Goal: Use online tool/utility: Utilize a website feature to perform a specific function

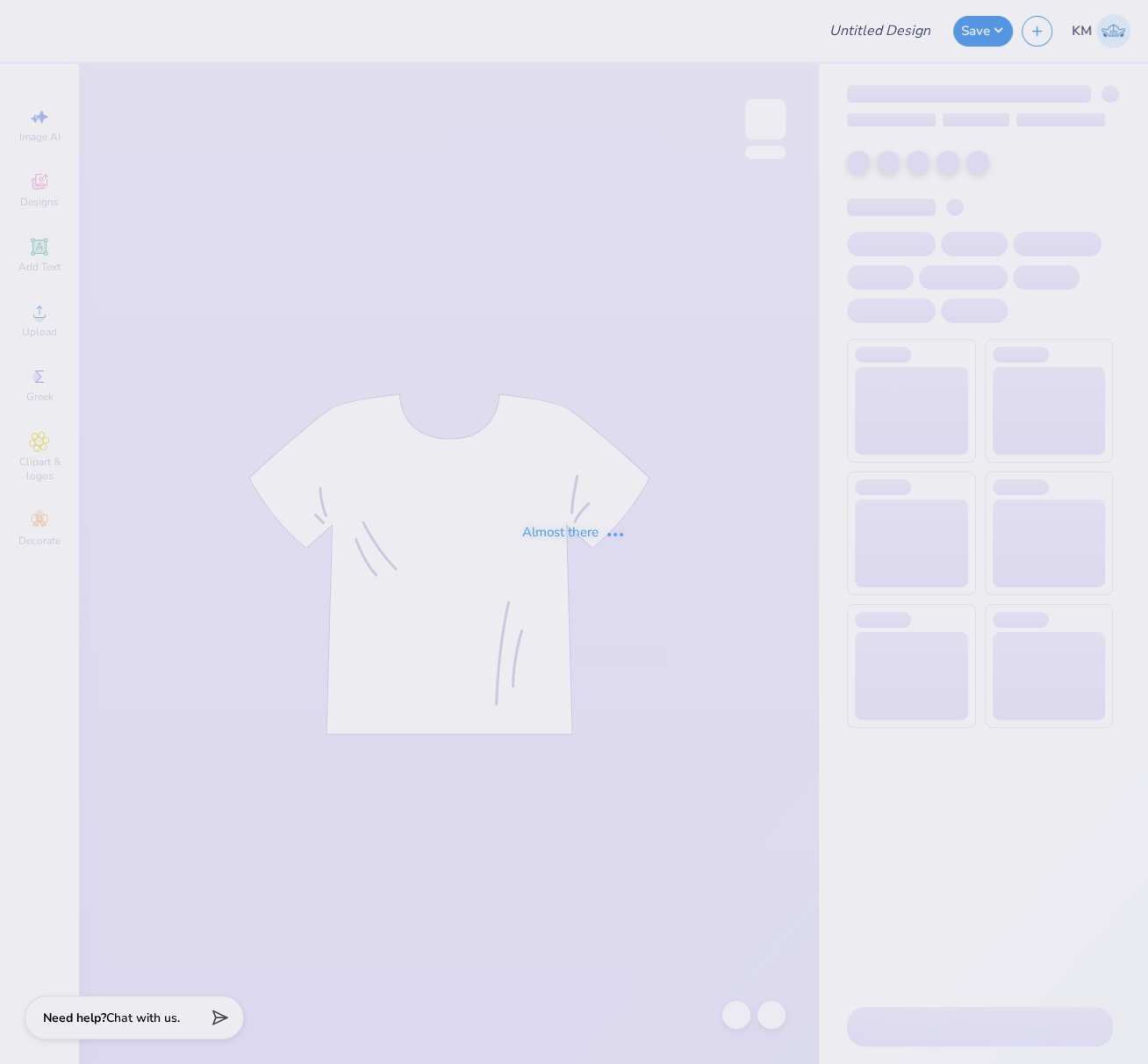
type input "FPS238885"
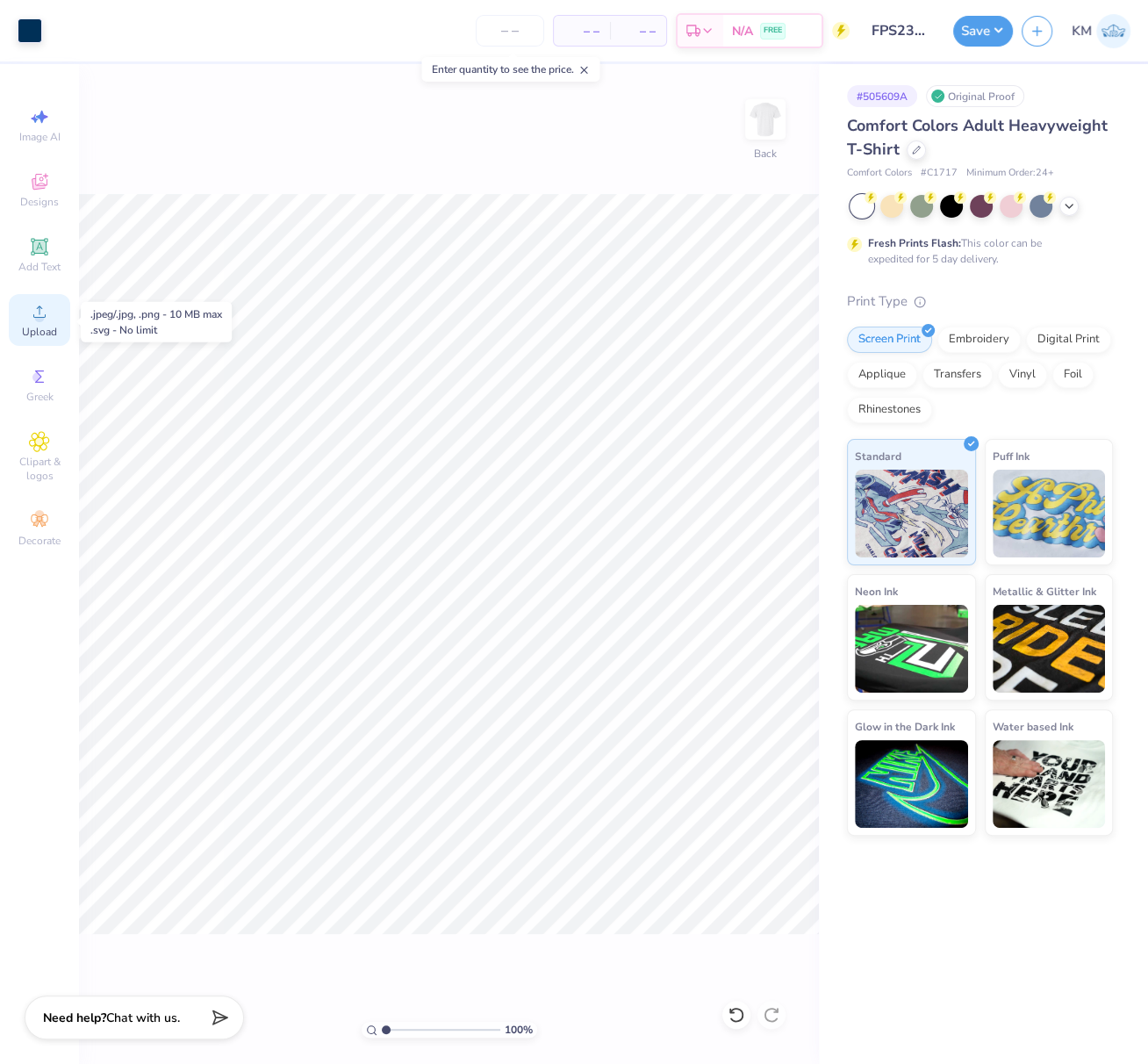
click at [35, 325] on div "Upload" at bounding box center [40, 321] width 62 height 52
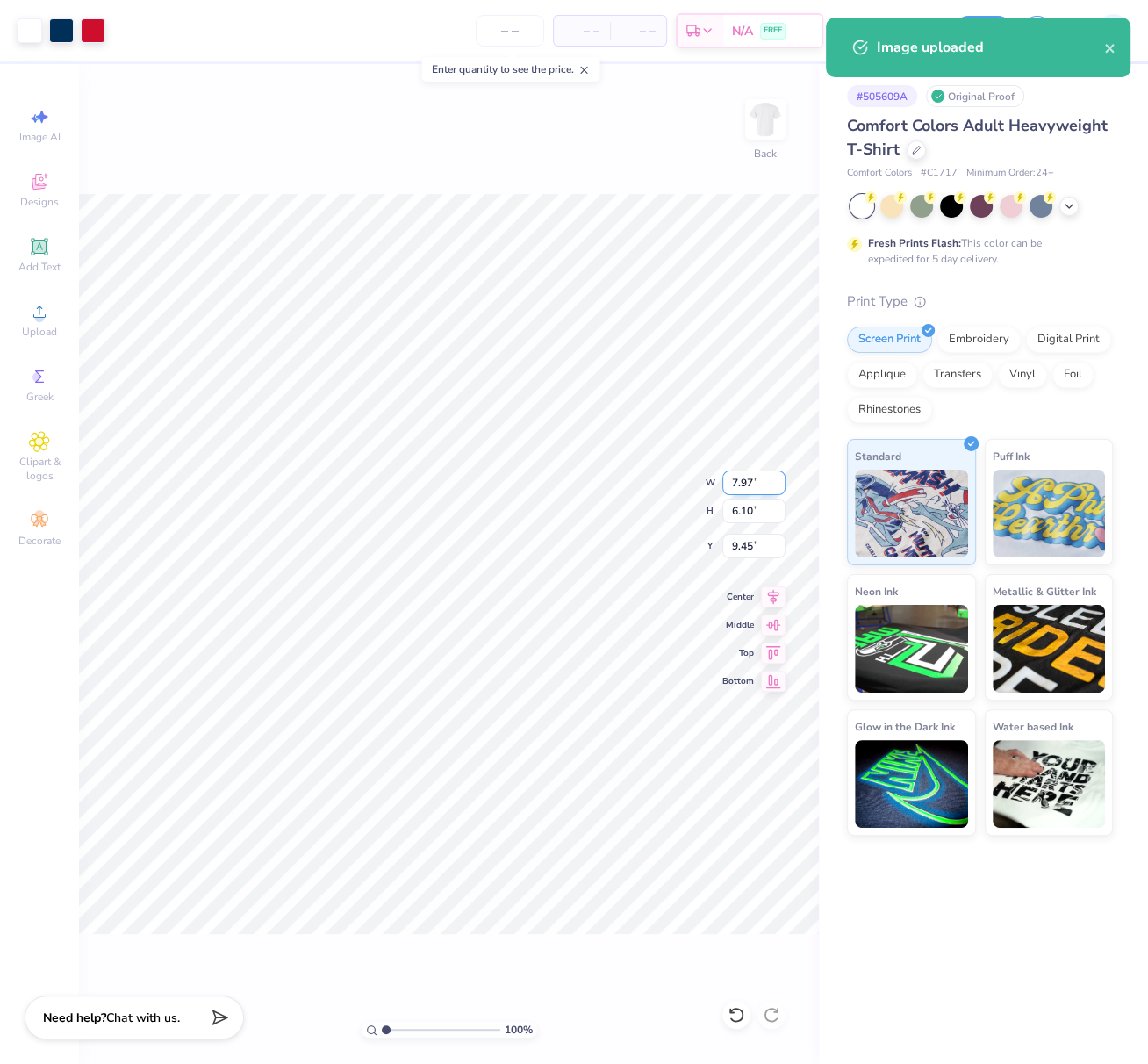
drag, startPoint x: 728, startPoint y: 481, endPoint x: 762, endPoint y: 488, distance: 34.7
click at [763, 485] on input "7.97" at bounding box center [753, 482] width 63 height 24
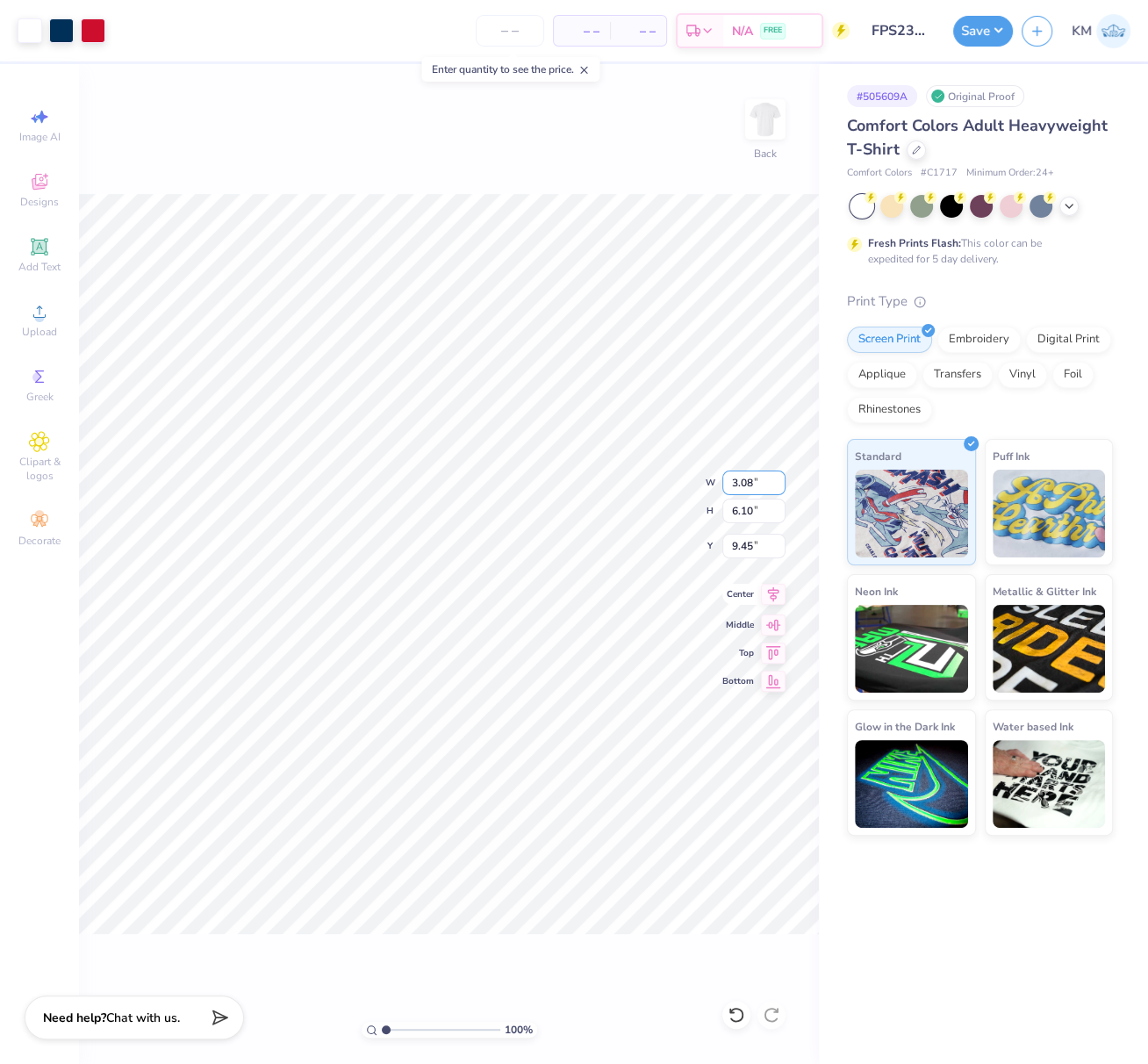
type input "3.08"
type input "2.36"
type input "4.89"
click at [29, 324] on div "Upload" at bounding box center [40, 321] width 62 height 52
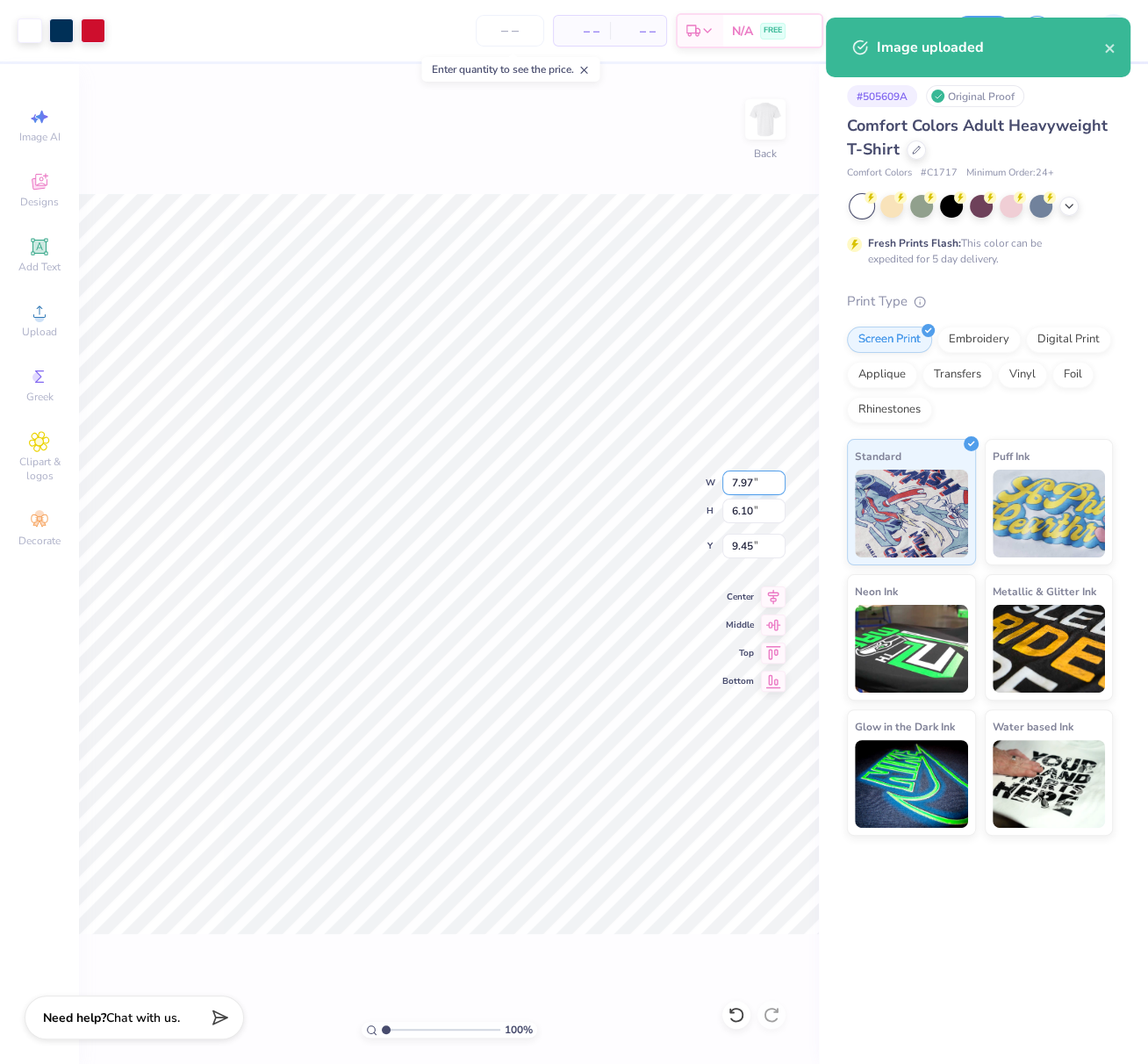
drag, startPoint x: 749, startPoint y: 487, endPoint x: 721, endPoint y: 480, distance: 28.9
click at [722, 480] on input "7.97" at bounding box center [753, 482] width 63 height 24
drag, startPoint x: 750, startPoint y: 484, endPoint x: 726, endPoint y: 484, distance: 24.0
click at [726, 484] on input "7.97" at bounding box center [753, 482] width 63 height 24
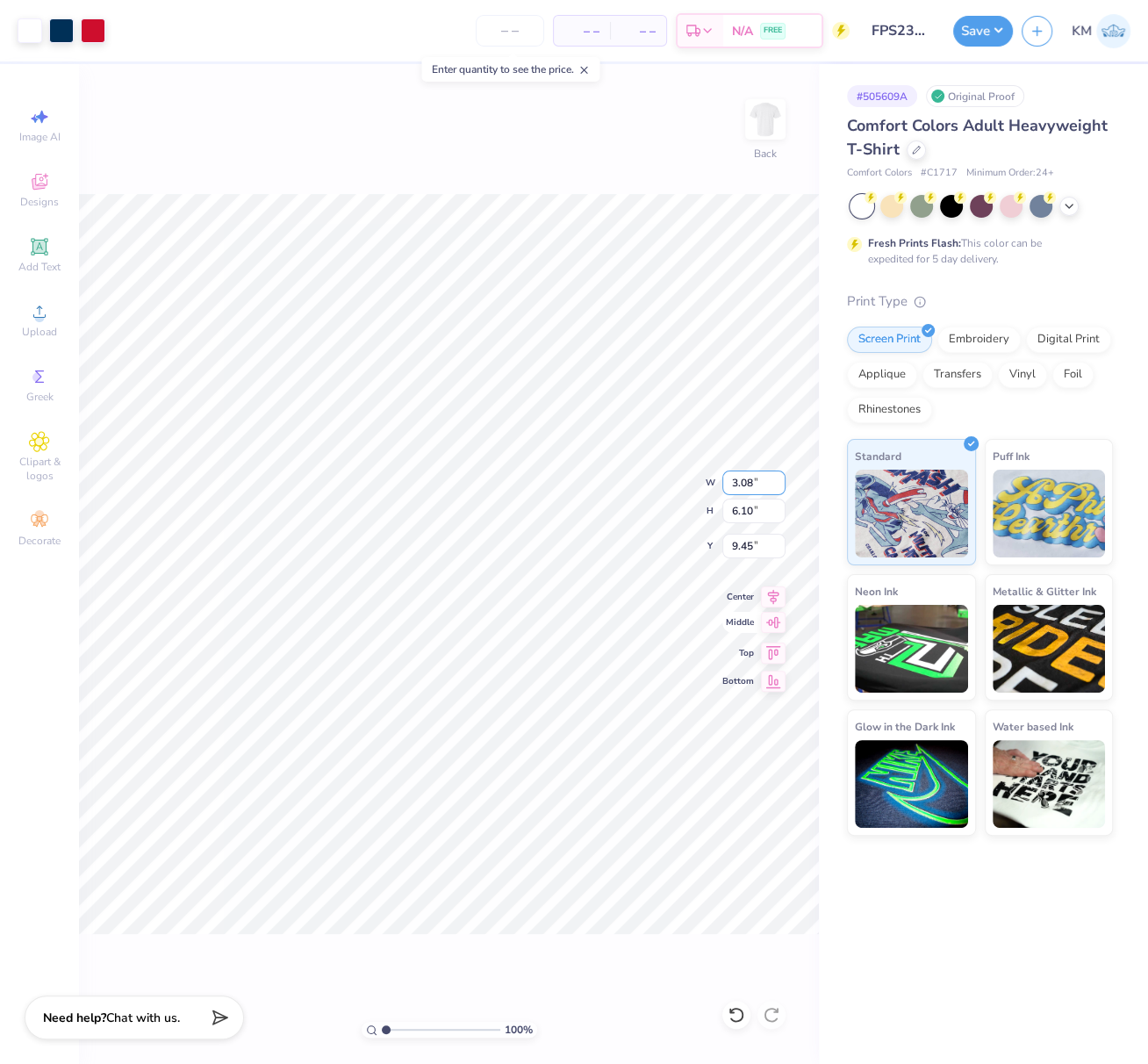
type input "3.08"
type input "2.36"
type input "4.93"
click at [776, 594] on icon at bounding box center [772, 594] width 24 height 21
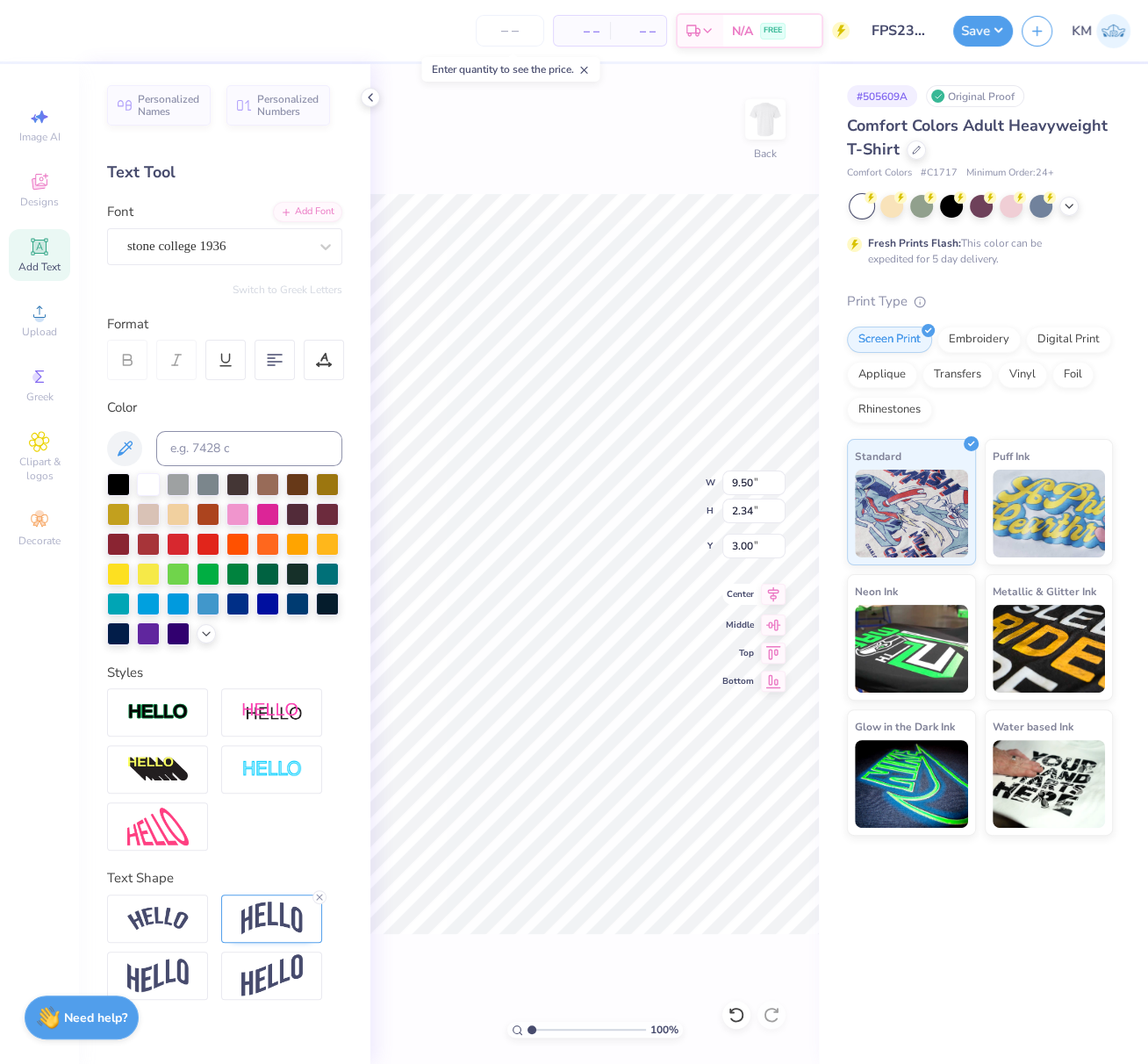
click at [781, 589] on icon at bounding box center [772, 594] width 24 height 21
click at [773, 587] on icon at bounding box center [772, 594] width 24 height 21
drag, startPoint x: 752, startPoint y: 483, endPoint x: 725, endPoint y: 486, distance: 27.2
click at [726, 480] on input "9.50" at bounding box center [753, 482] width 63 height 24
click at [993, 32] on button "Save" at bounding box center [983, 29] width 60 height 31
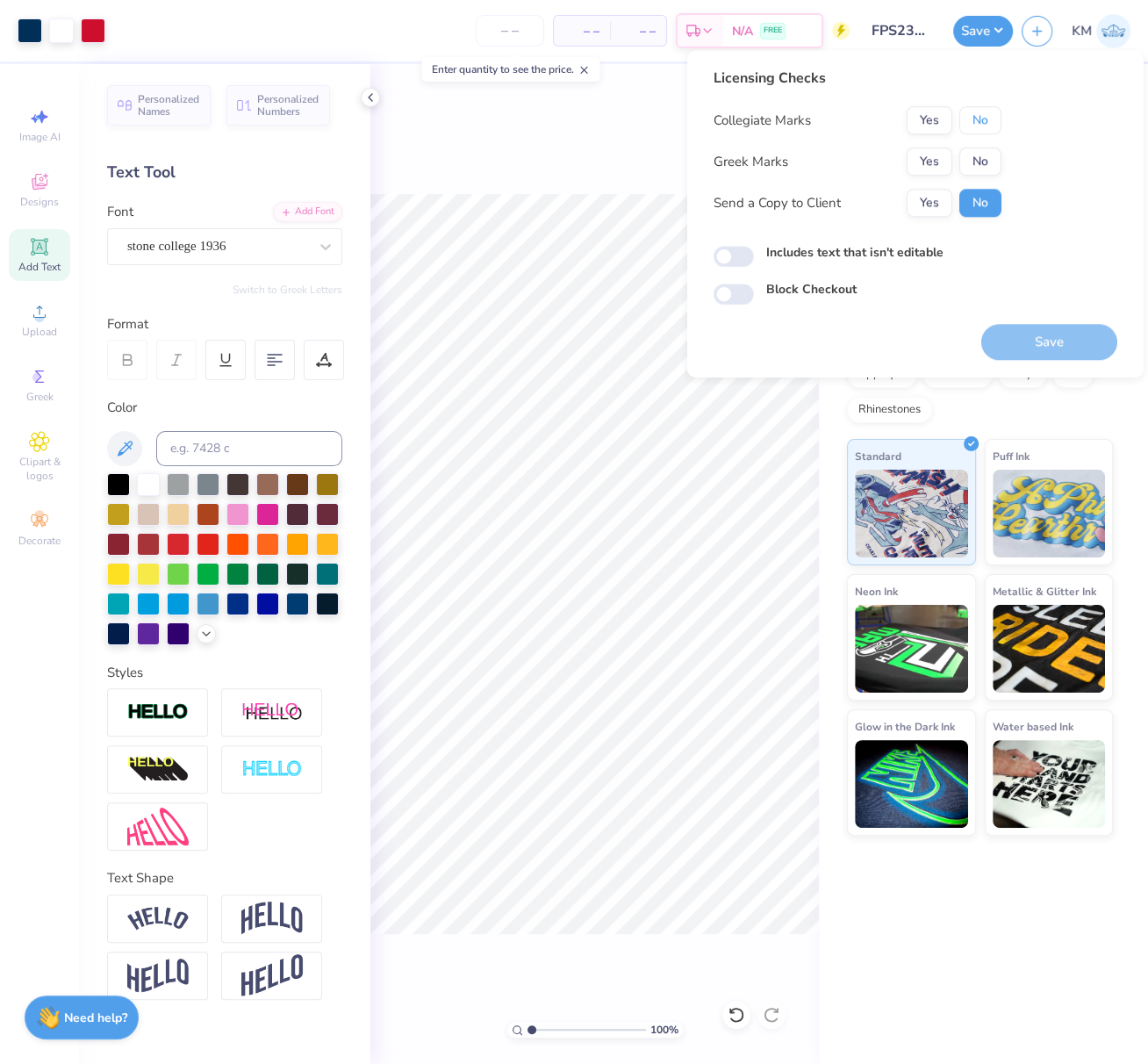
drag, startPoint x: 989, startPoint y: 127, endPoint x: 965, endPoint y: 147, distance: 31.2
click at [989, 127] on button "No" at bounding box center [981, 120] width 42 height 28
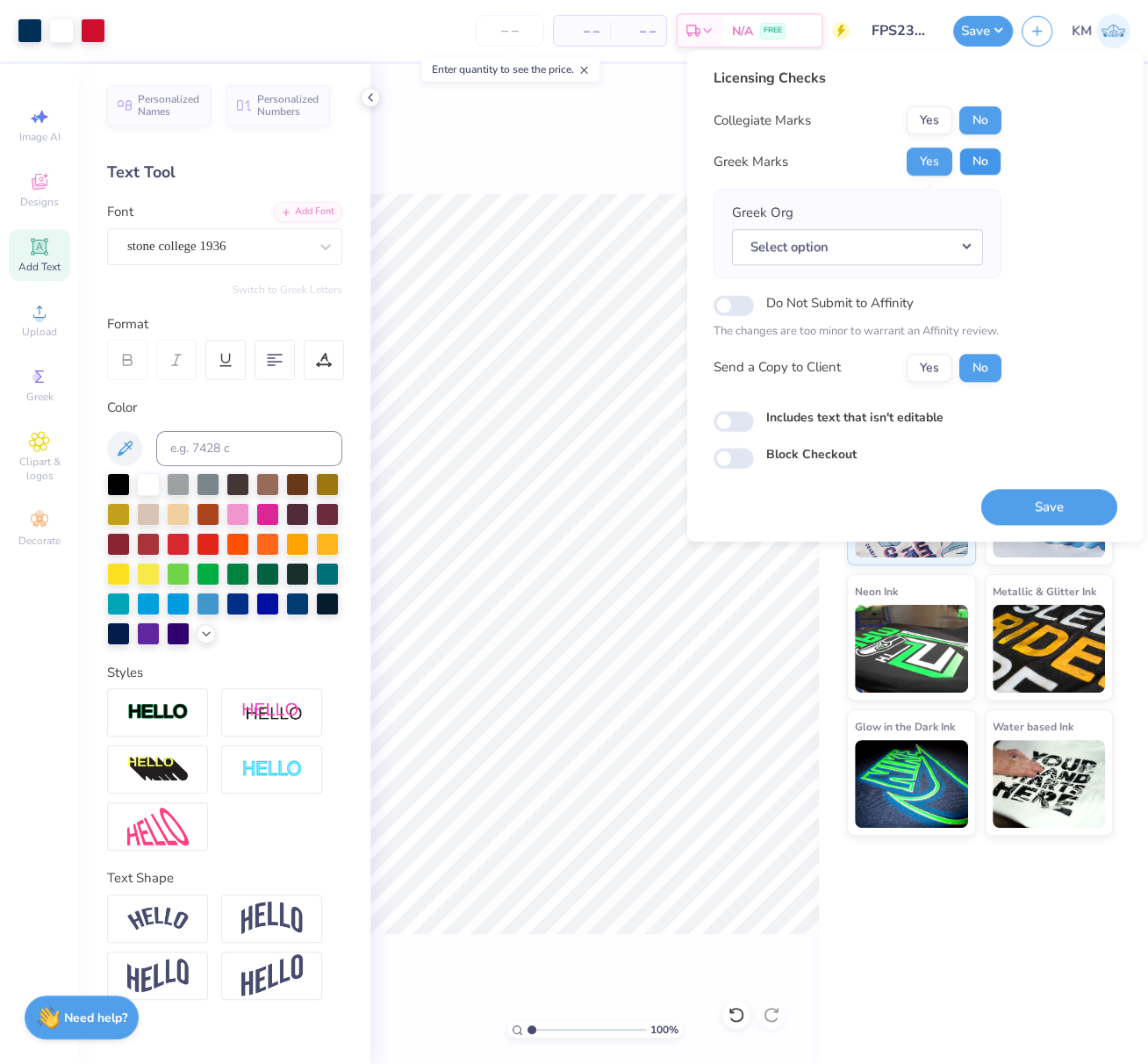
click at [985, 161] on button "No" at bounding box center [981, 161] width 42 height 28
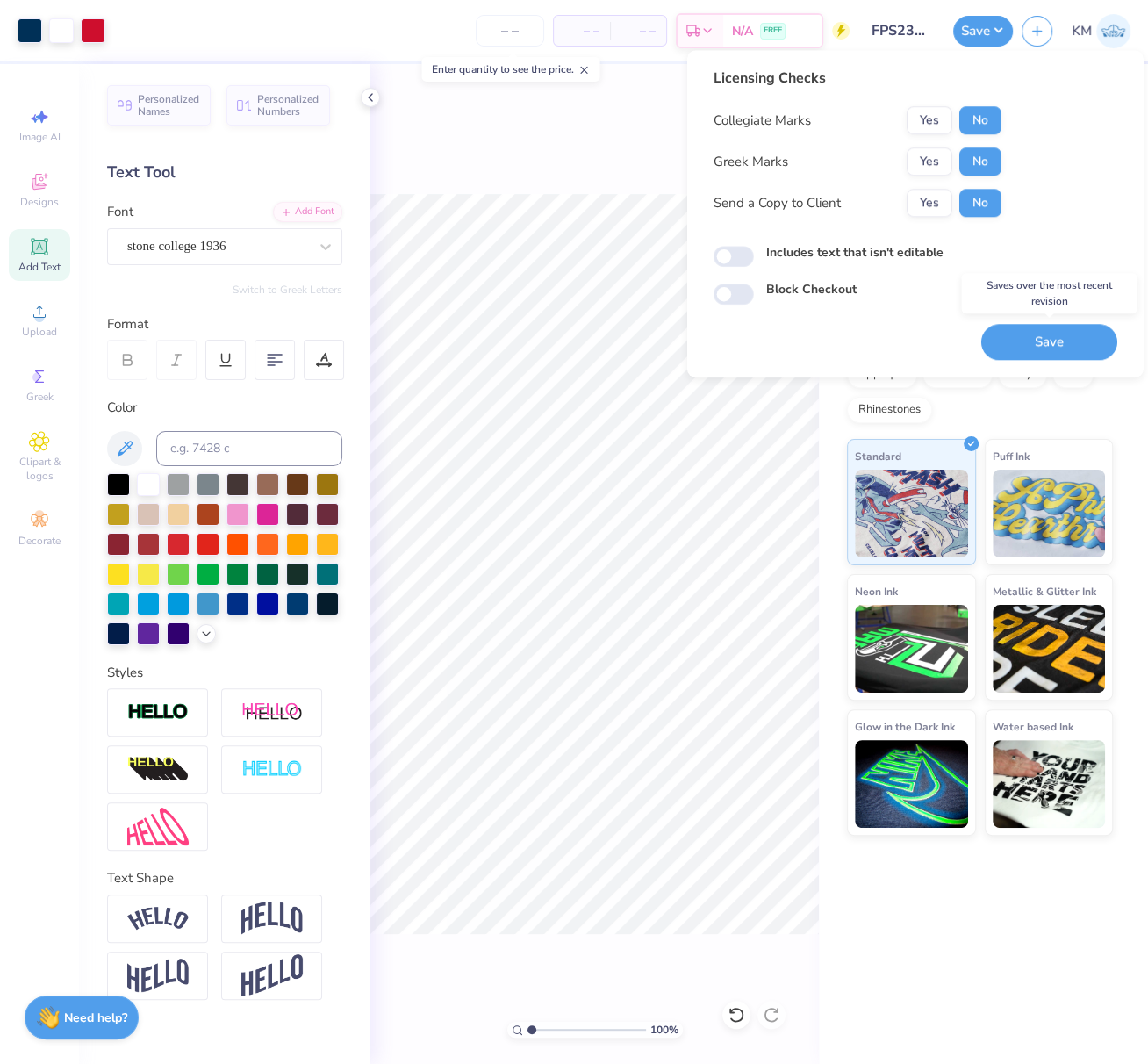
drag, startPoint x: 1051, startPoint y: 340, endPoint x: 683, endPoint y: 0, distance: 501.0
click at [1052, 340] on button "Save" at bounding box center [1049, 341] width 136 height 36
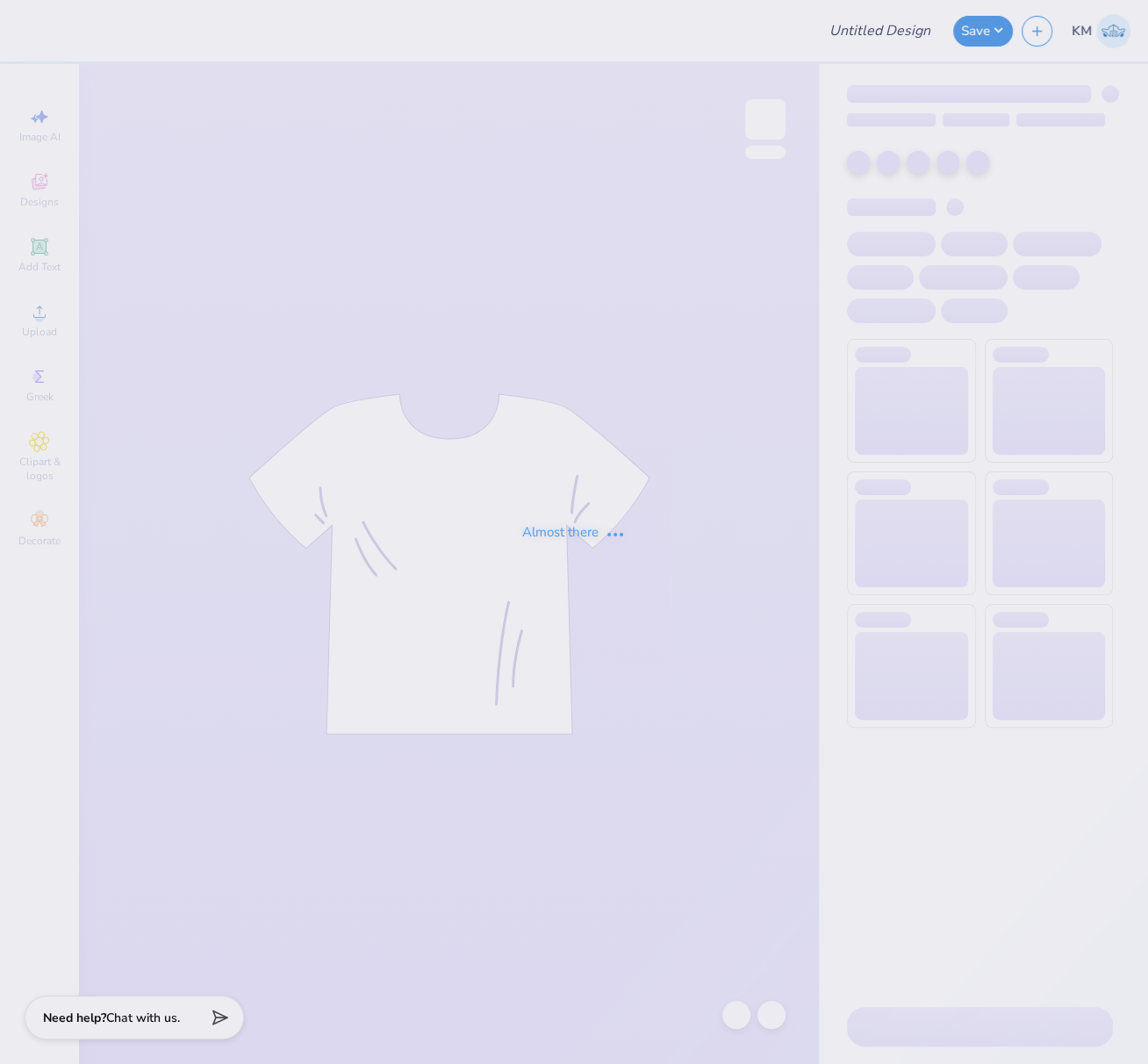
type input "FPS238889"
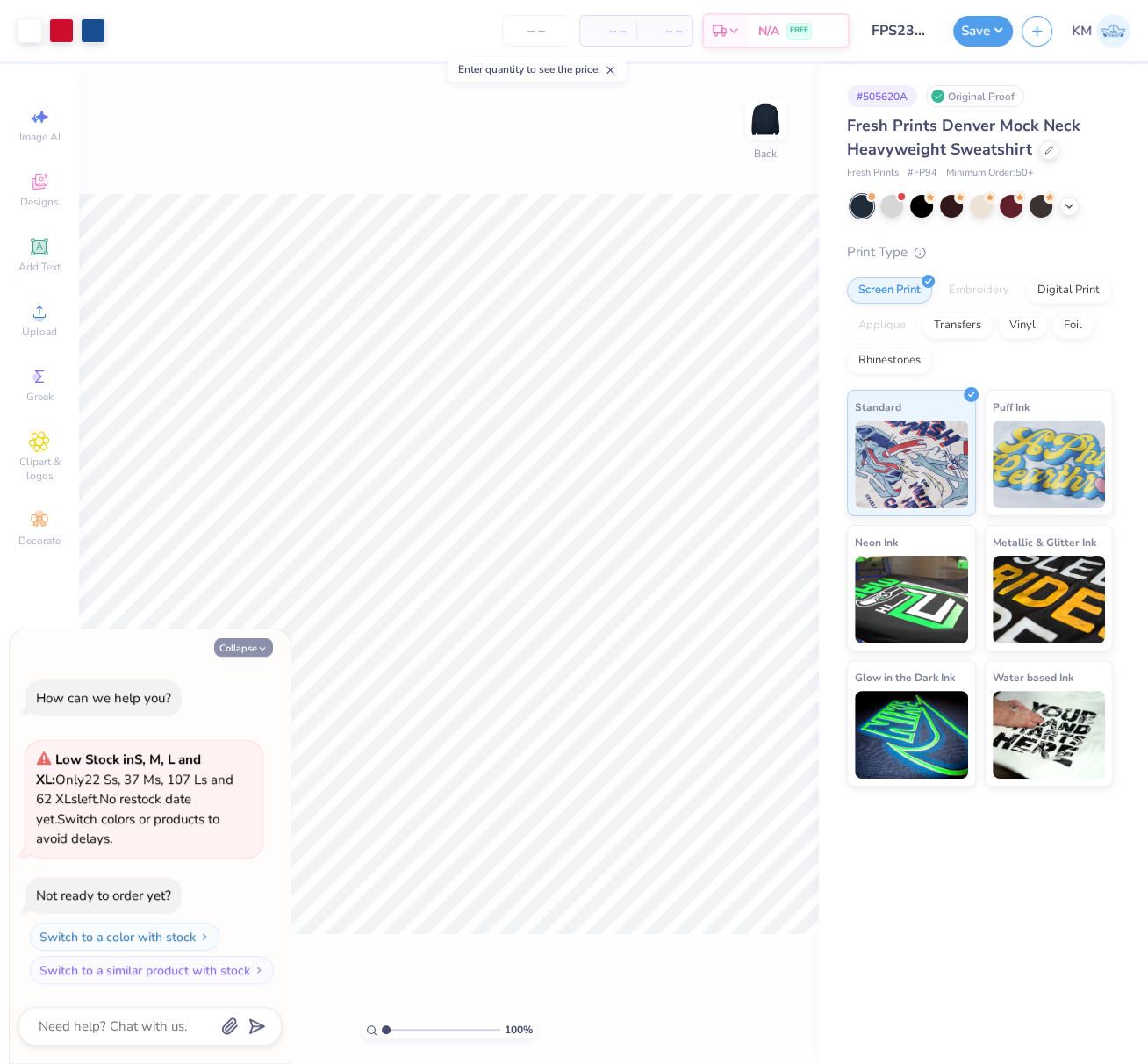
click at [234, 650] on button "Collapse" at bounding box center [243, 647] width 59 height 18
type textarea "x"
